Goal: Transaction & Acquisition: Subscribe to service/newsletter

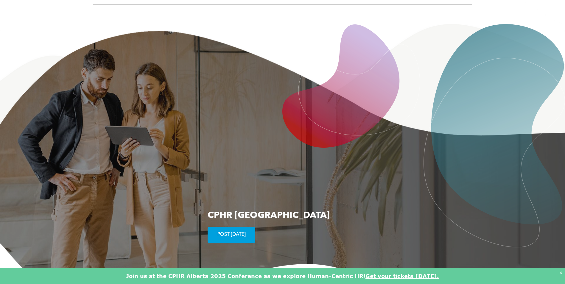
scroll to position [902, 0]
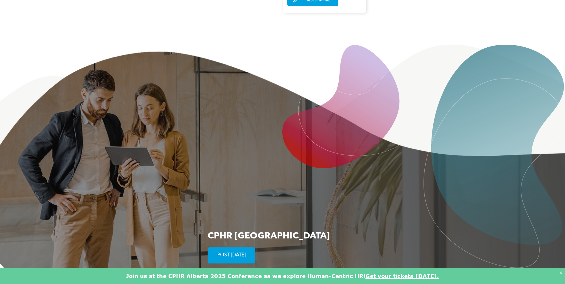
click at [226, 250] on span "POST TODAY" at bounding box center [231, 256] width 32 height 12
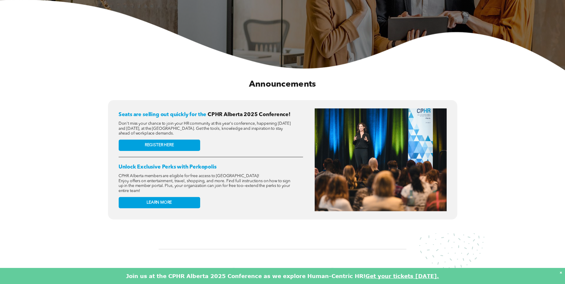
scroll to position [157, 0]
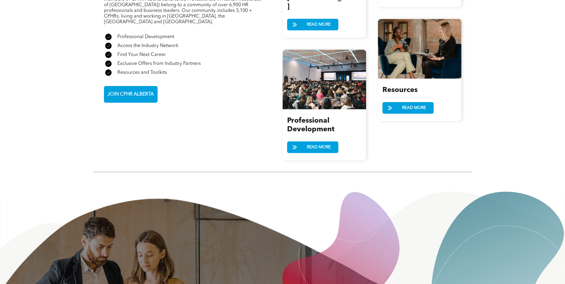
scroll to position [775, 0]
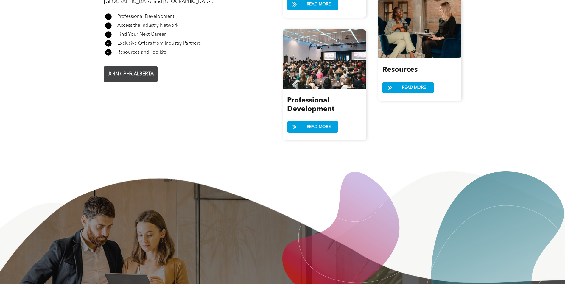
click at [133, 69] on span "JOIN CPHR ALBERTA" at bounding box center [130, 75] width 50 height 12
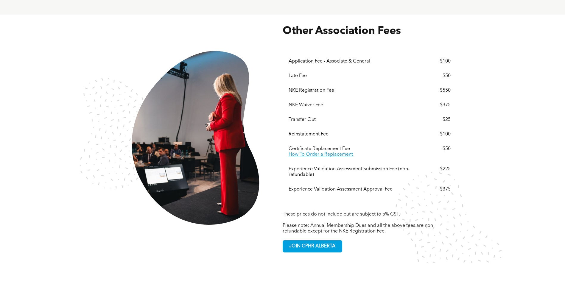
scroll to position [1102, 0]
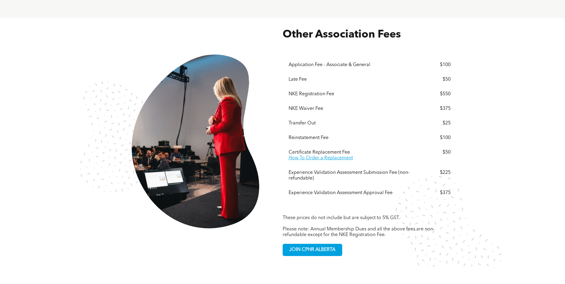
click at [320, 170] on div "Experience Validation Assessment Submission Fee (non-refundable)" at bounding box center [353, 175] width 128 height 11
click at [311, 170] on div "Experience Validation Assessment Submission Fee (non-refundable)" at bounding box center [353, 175] width 128 height 11
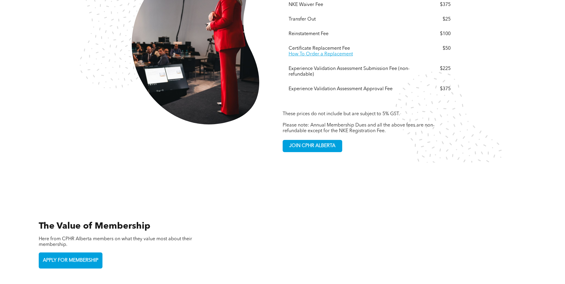
scroll to position [1192, 0]
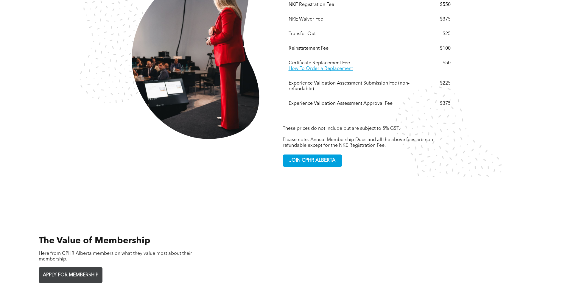
click at [77, 270] on span "APPLY FOR MEMBERSHIP" at bounding box center [71, 276] width 60 height 12
